Goal: Find specific page/section: Find specific page/section

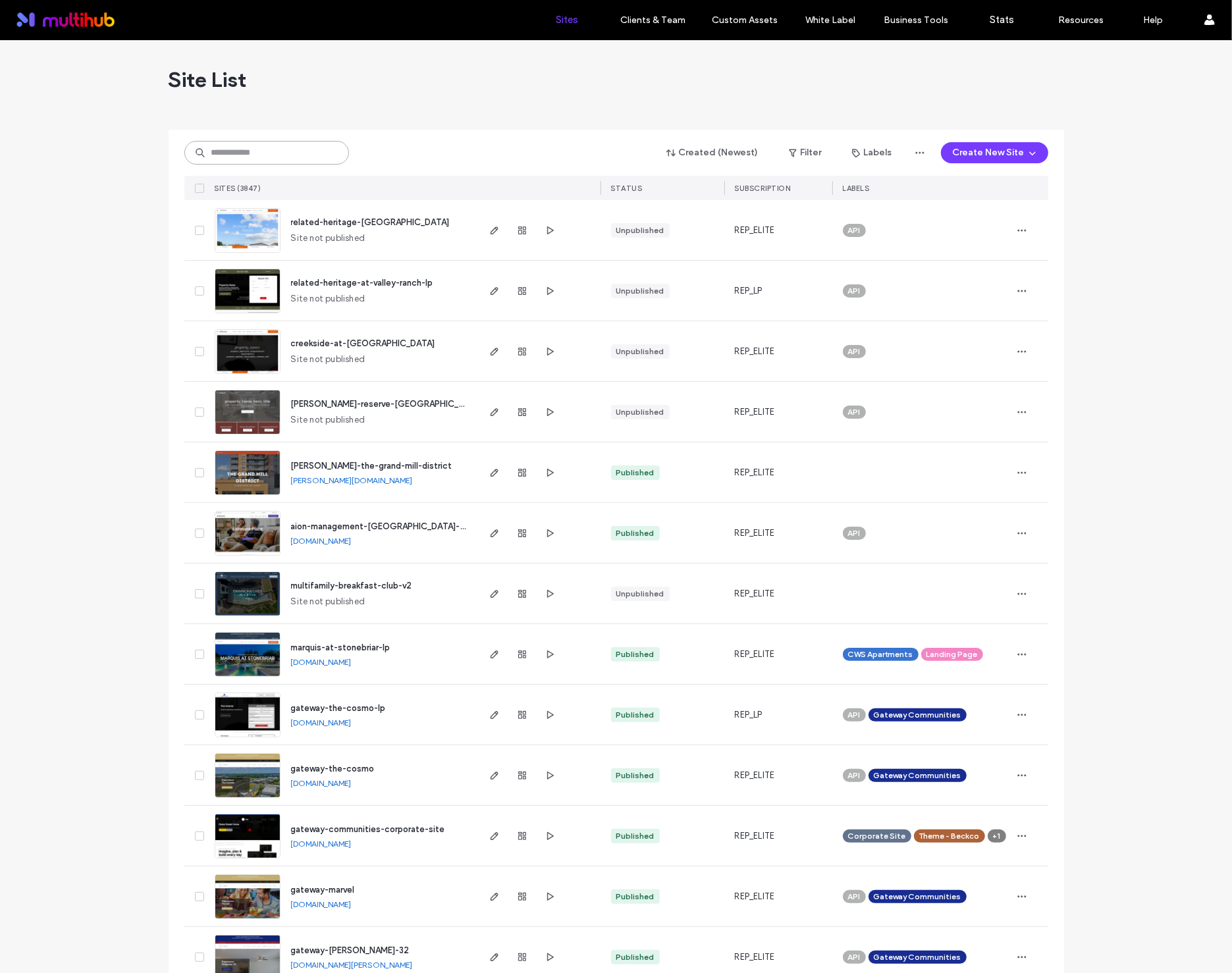
click at [254, 150] on input at bounding box center [267, 152] width 165 height 24
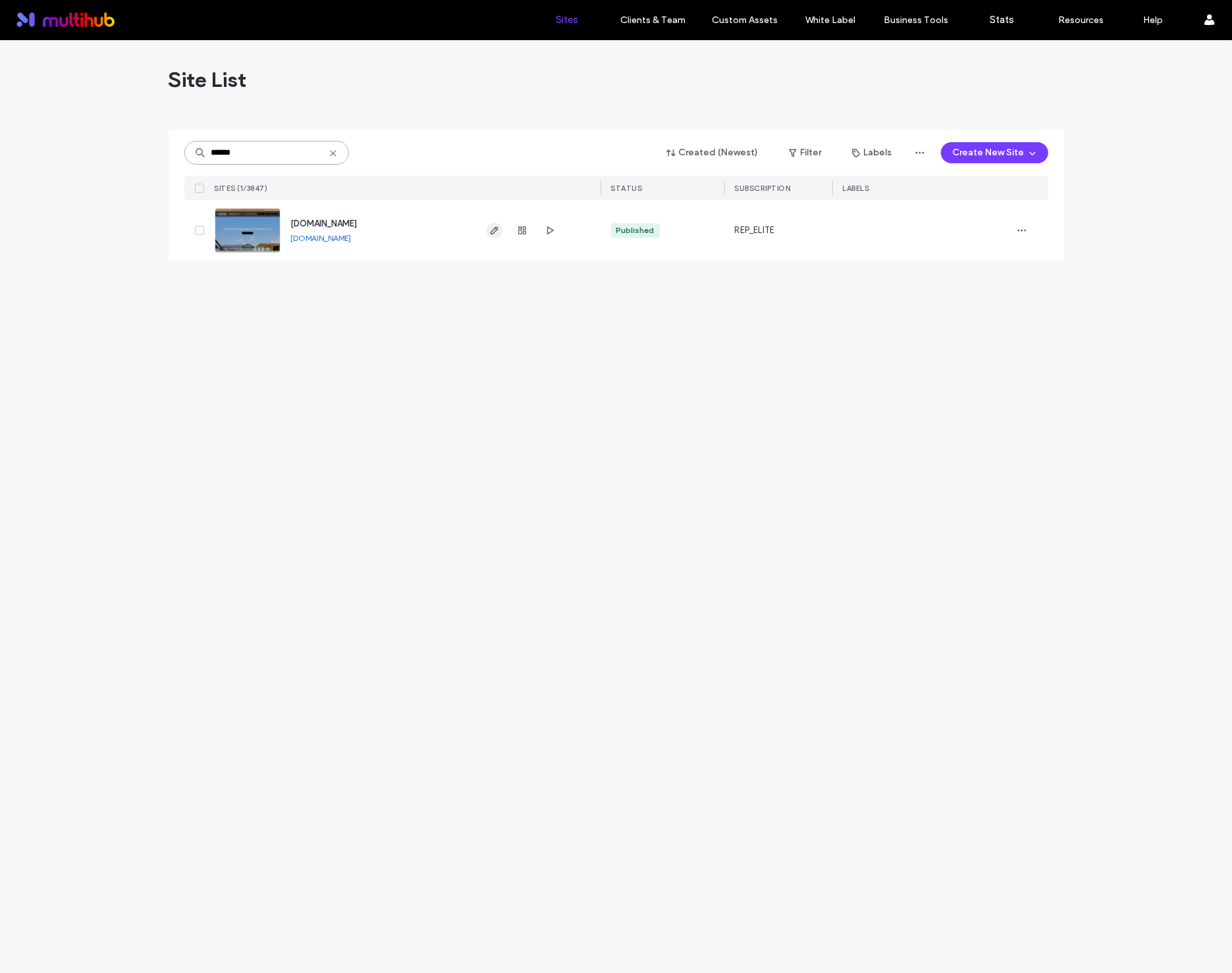
type input "******"
click at [493, 234] on icon "button" at bounding box center [494, 230] width 11 height 11
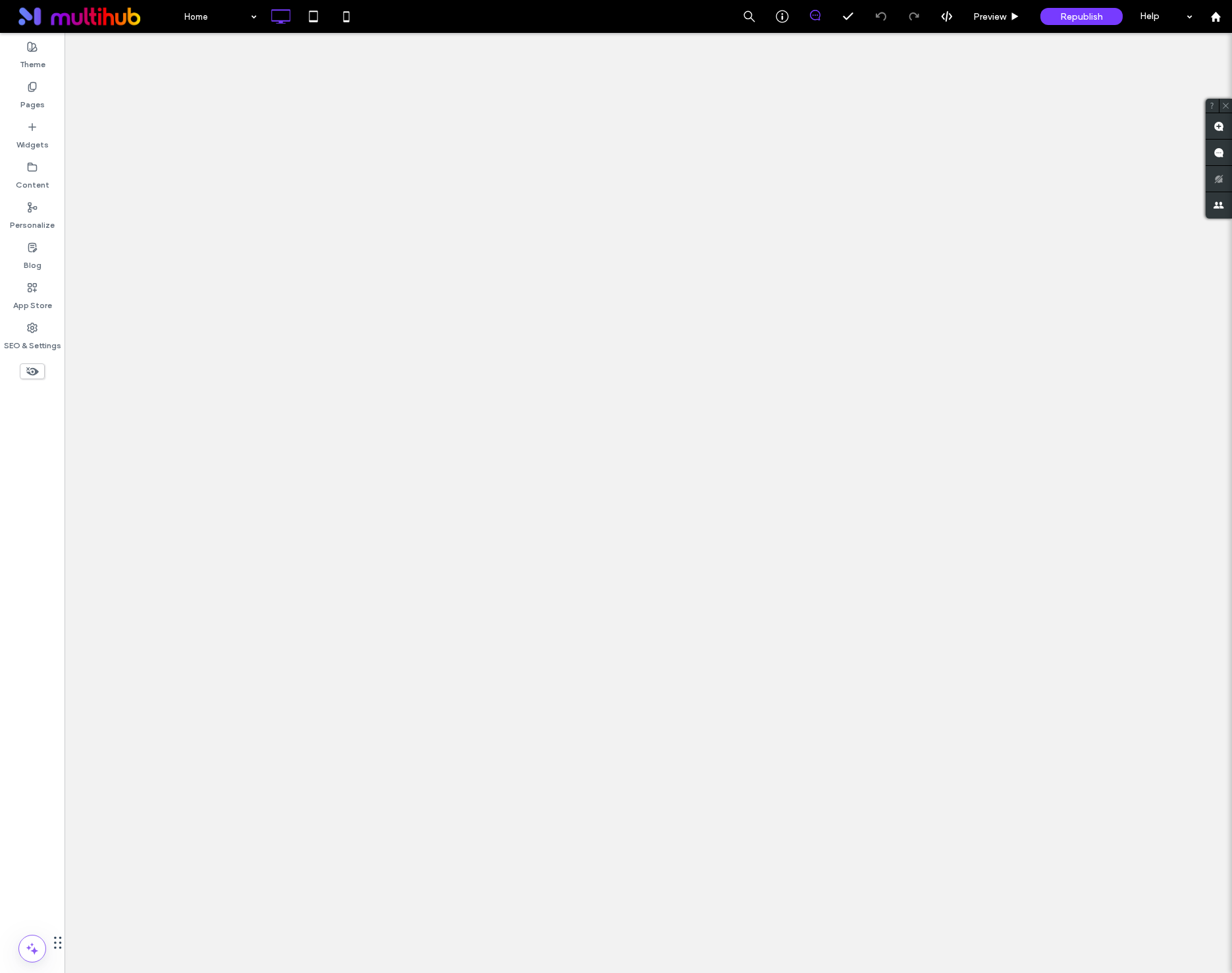
click at [37, 323] on icon at bounding box center [32, 328] width 11 height 11
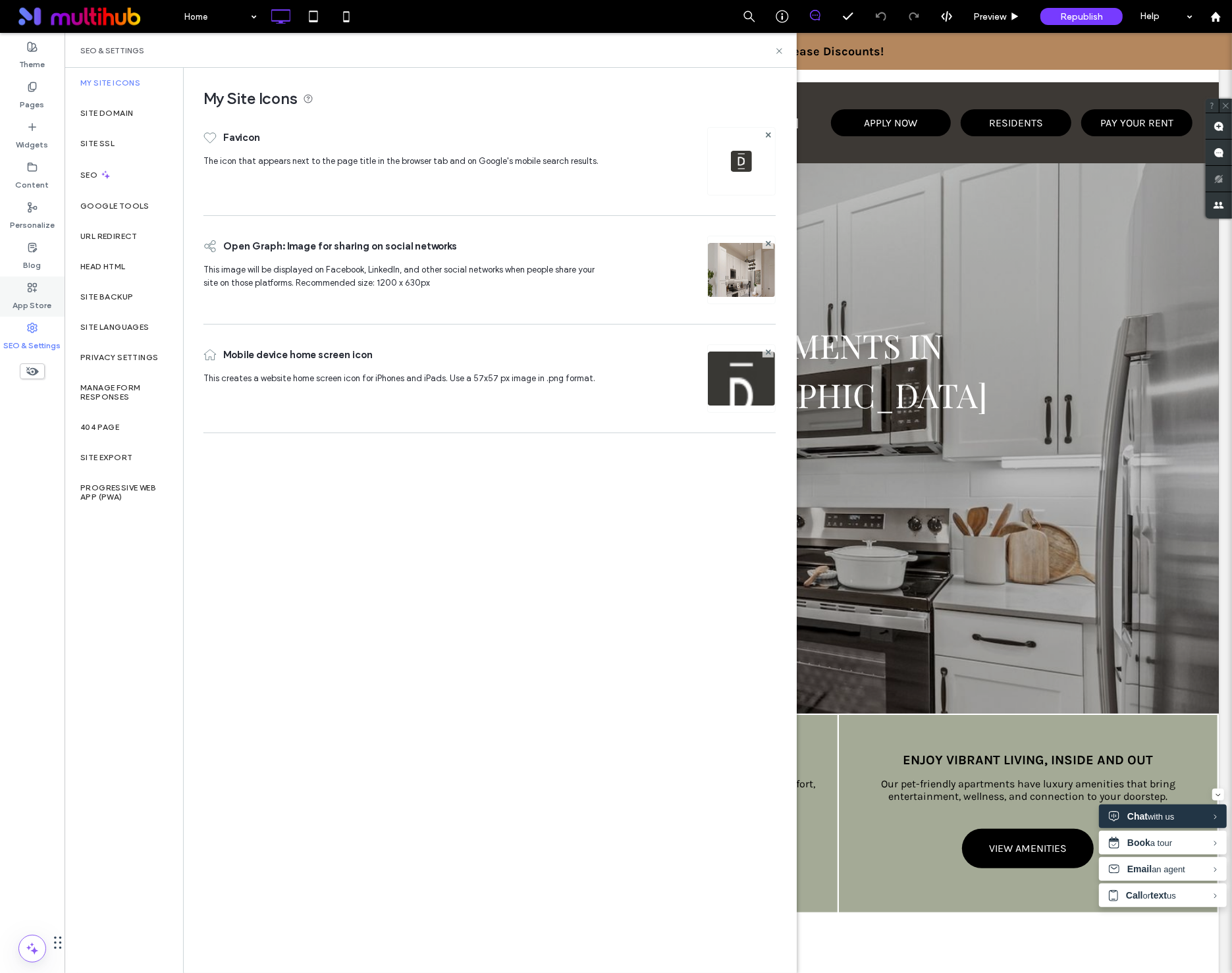
click at [39, 302] on label "App Store" at bounding box center [32, 303] width 39 height 19
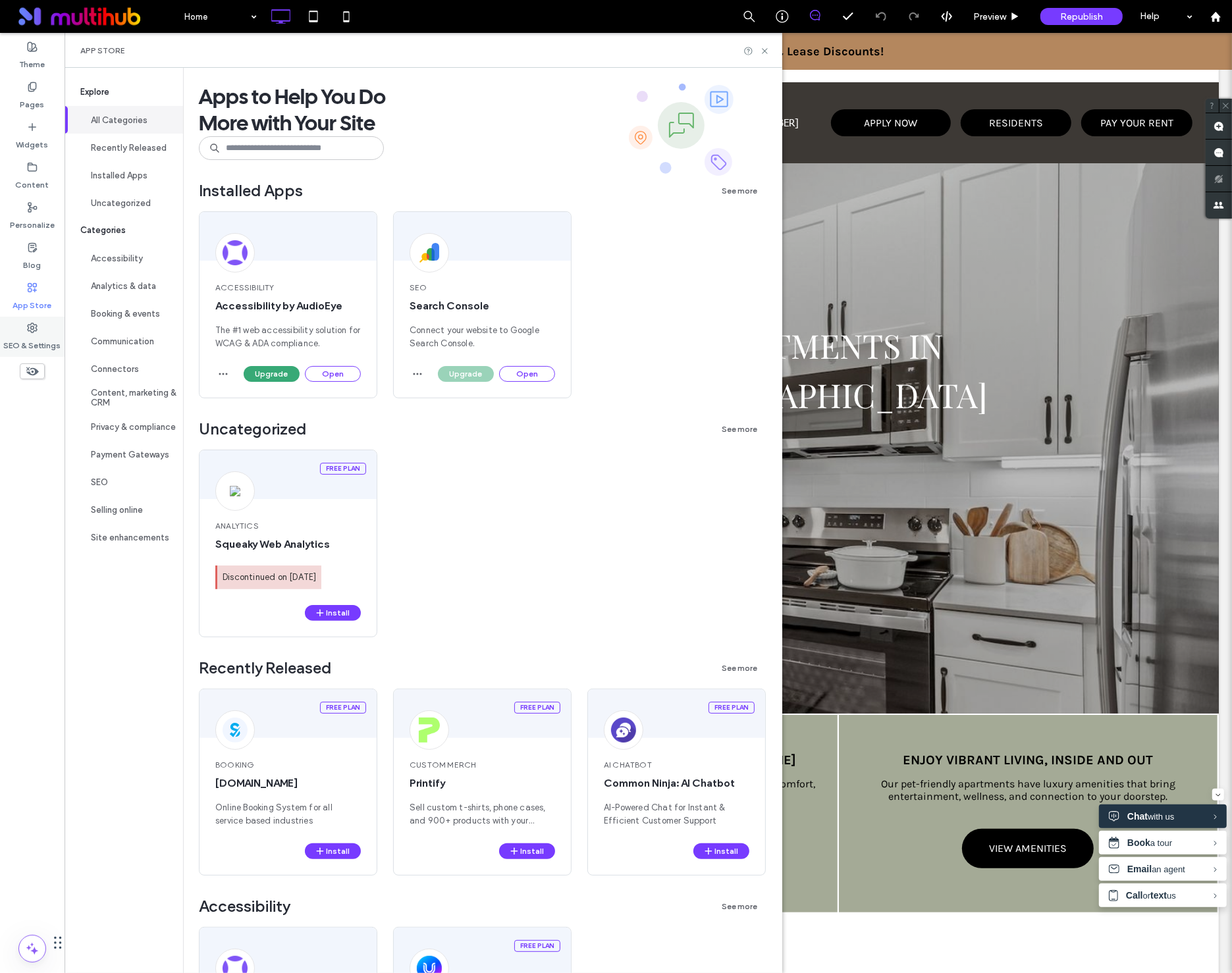
click at [37, 323] on icon at bounding box center [32, 328] width 11 height 11
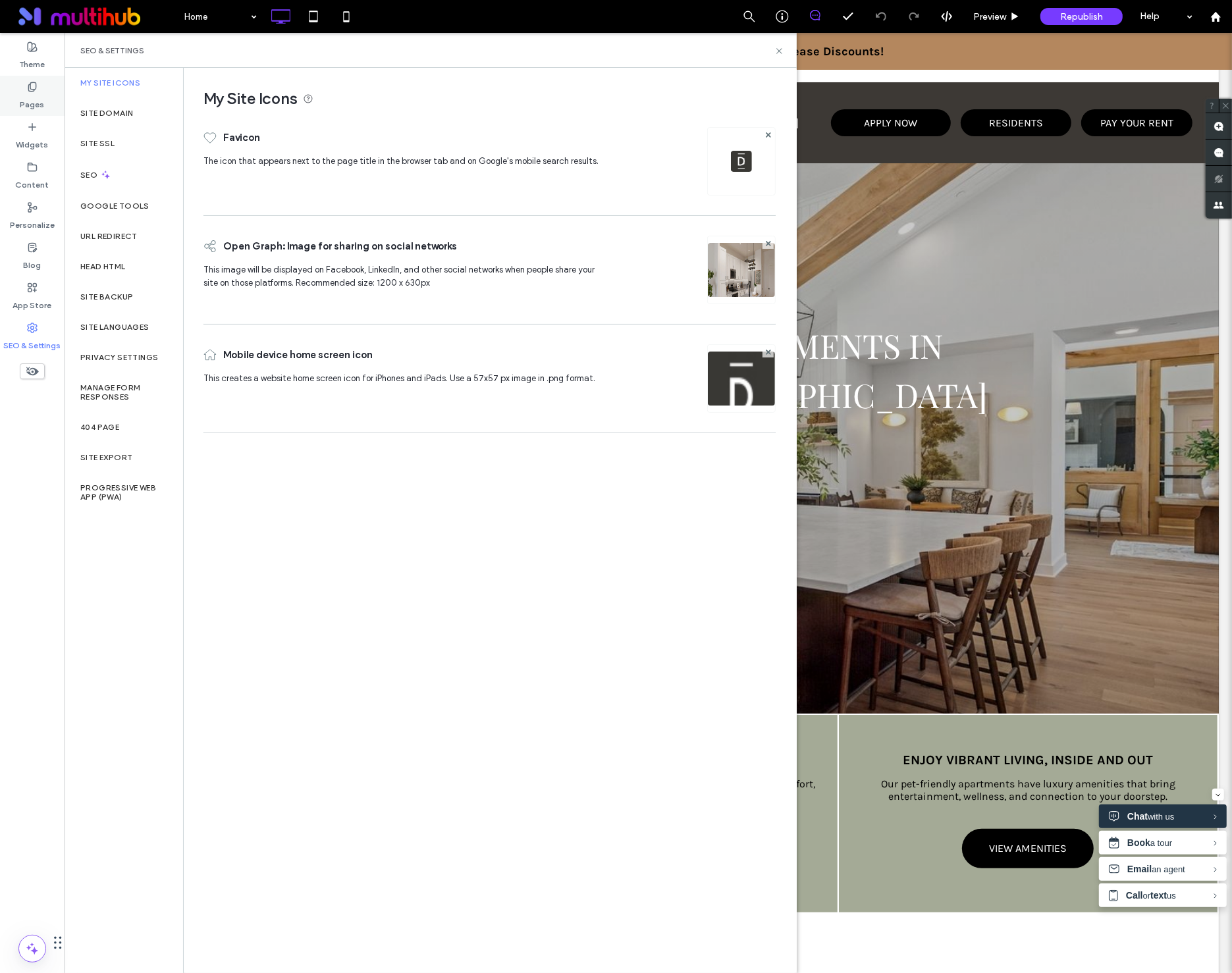
click at [42, 111] on div "Pages" at bounding box center [32, 96] width 65 height 40
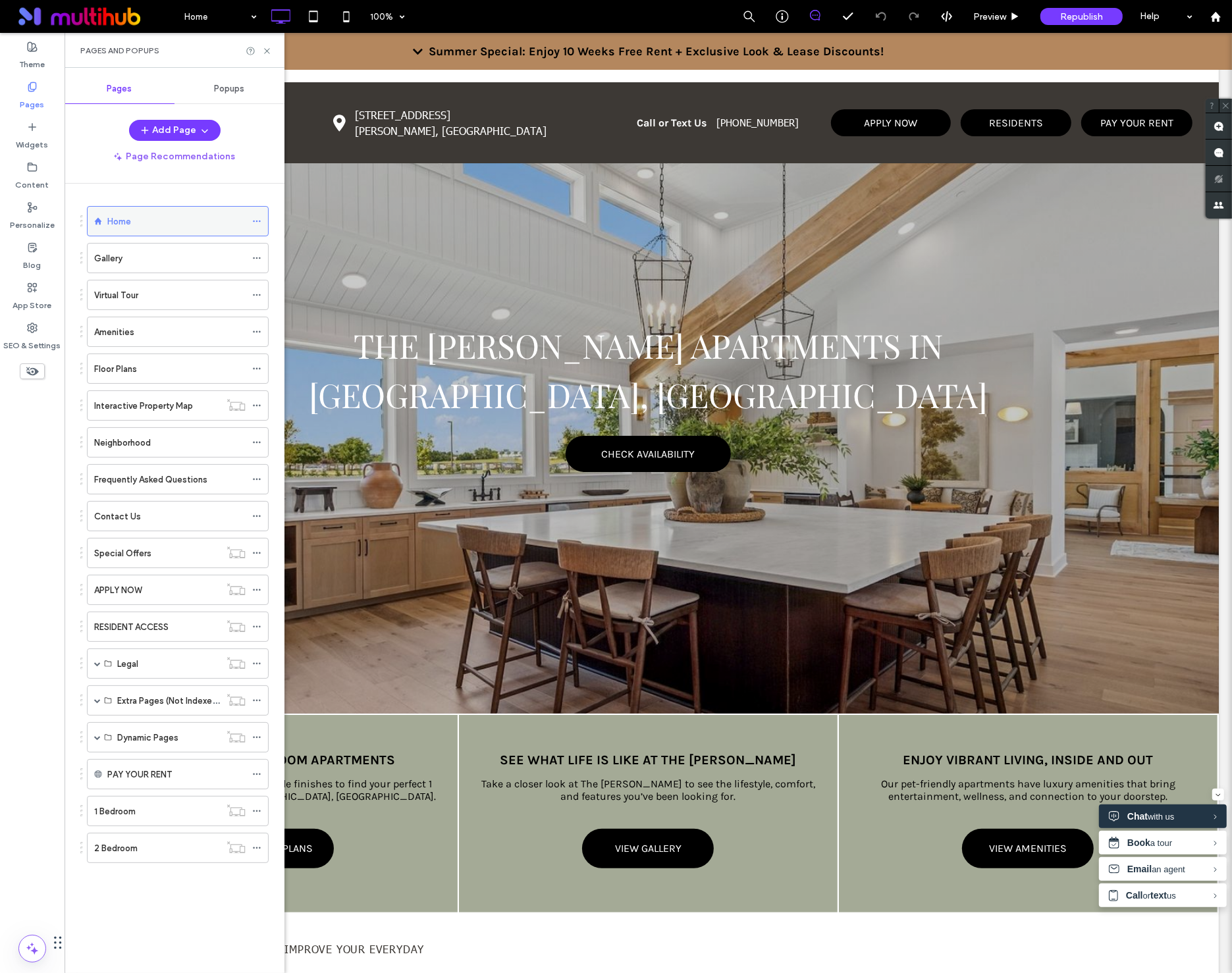
click at [255, 222] on icon at bounding box center [257, 221] width 9 height 9
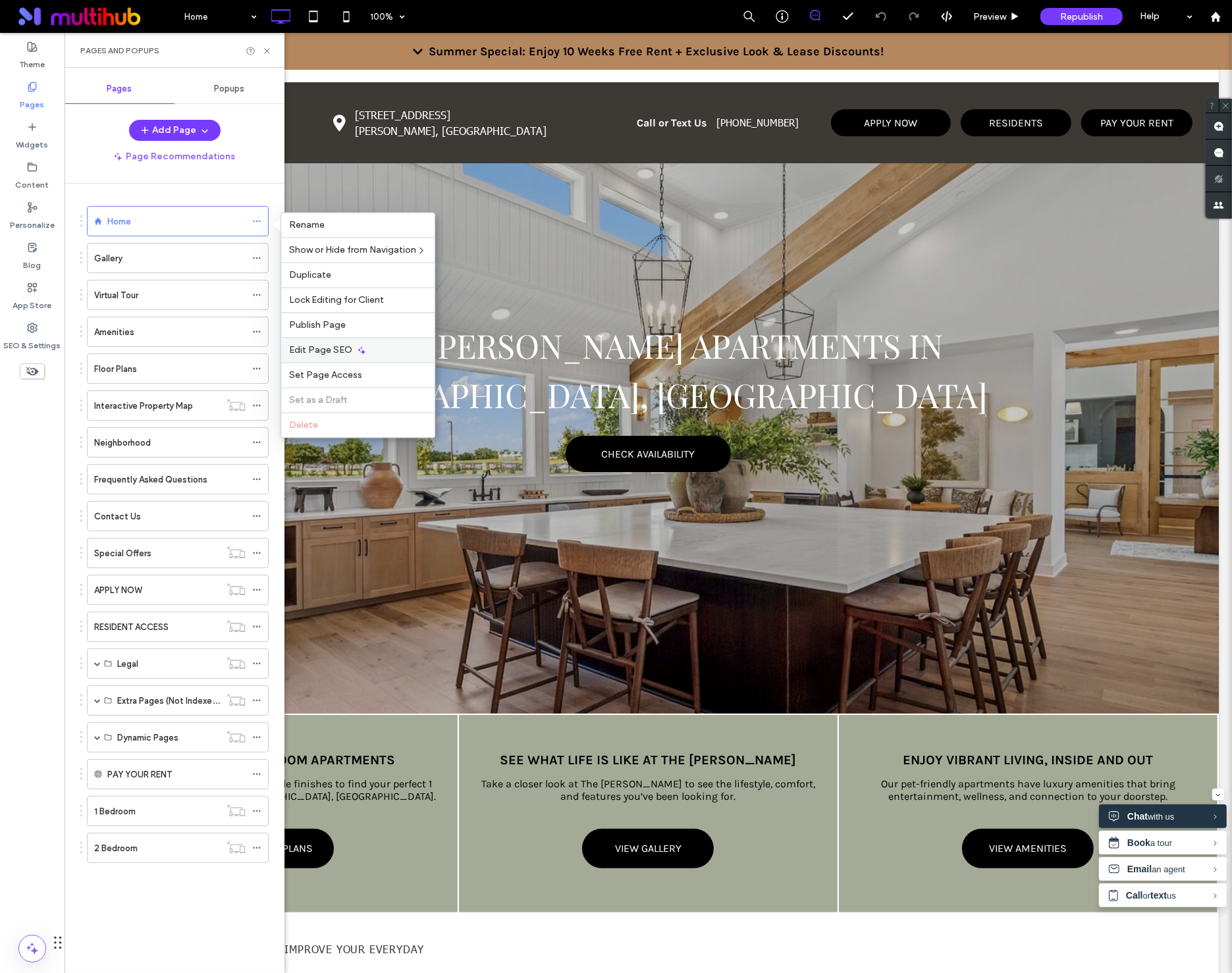
click at [343, 349] on span "Edit Page SEO" at bounding box center [321, 351] width 63 height 11
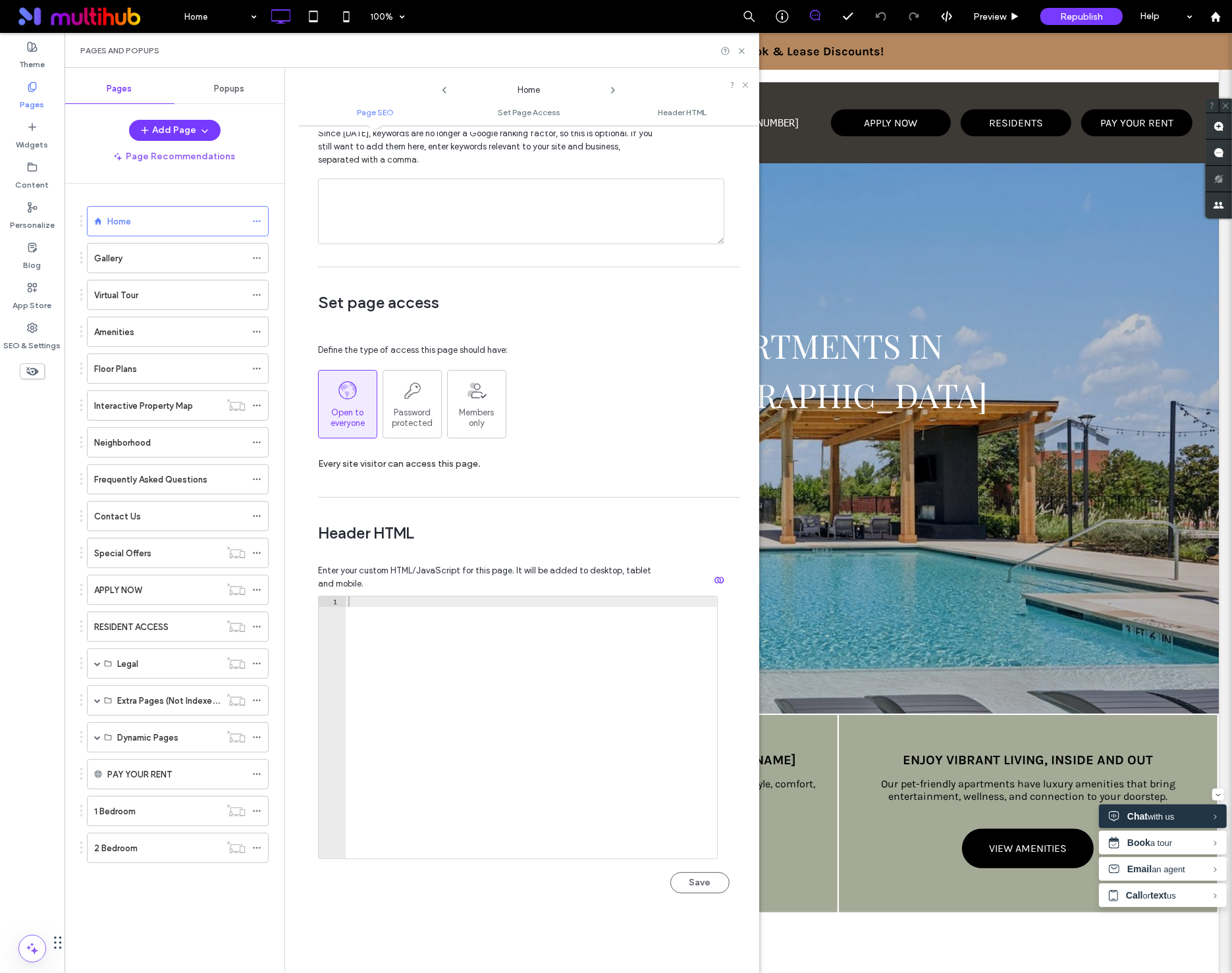
scroll to position [749, 0]
click at [28, 323] on icon at bounding box center [32, 328] width 11 height 11
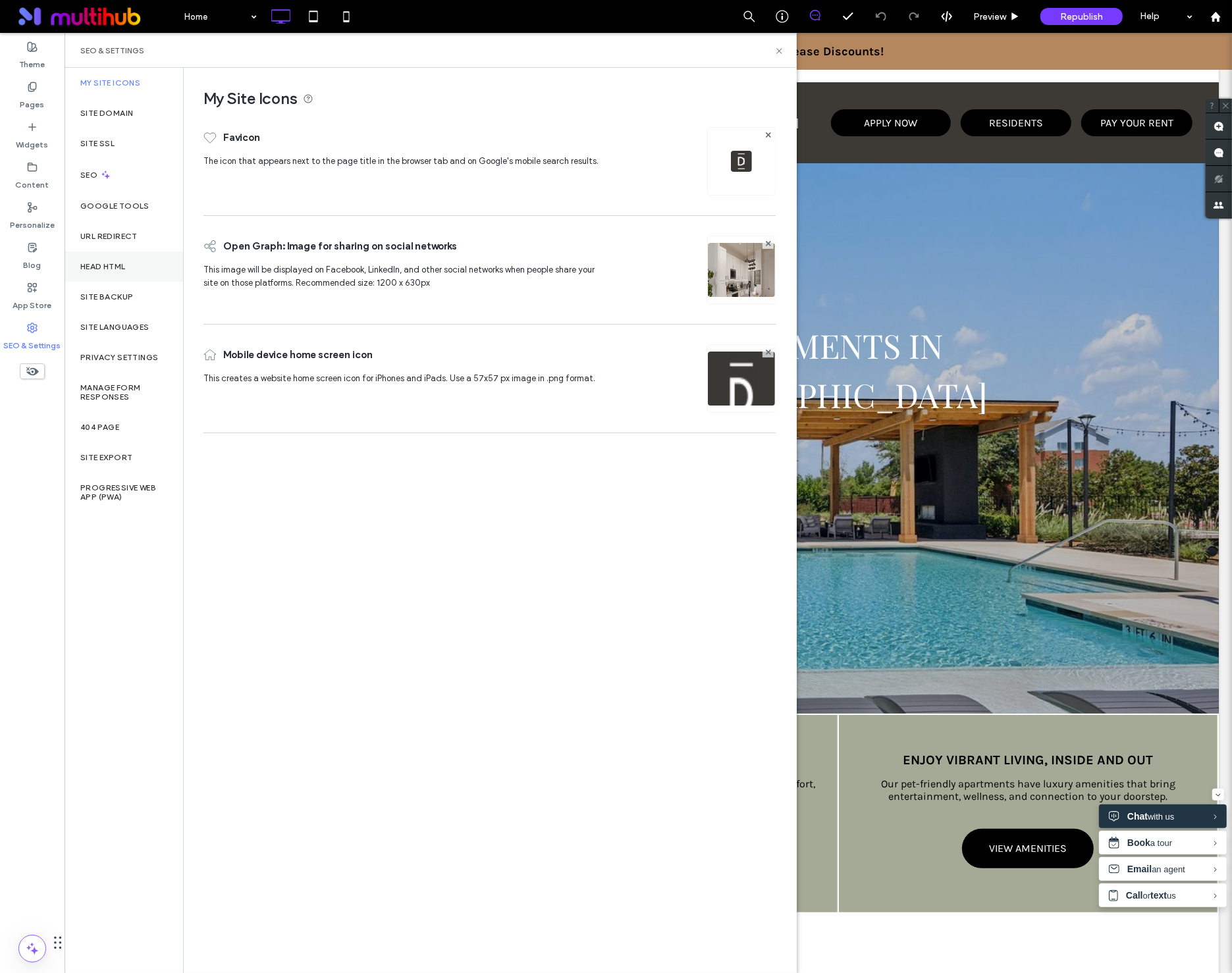
click at [93, 270] on label "Head HTML" at bounding box center [103, 266] width 45 height 9
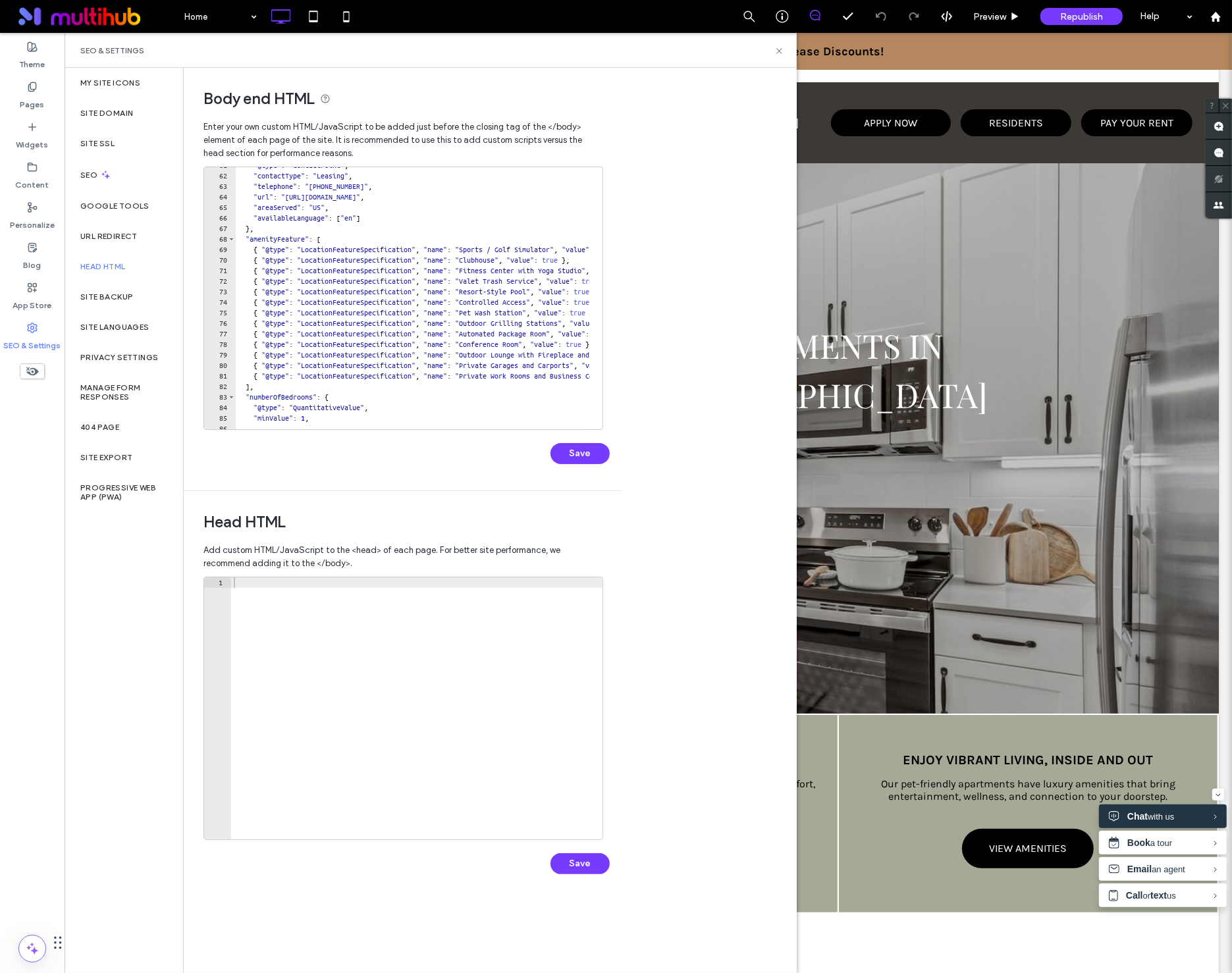
scroll to position [640, 0]
